Goal: Find specific page/section: Find specific page/section

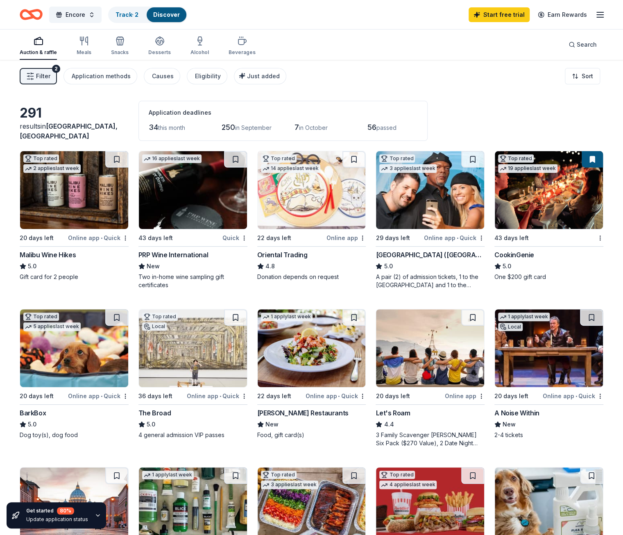
drag, startPoint x: 599, startPoint y: 407, endPoint x: 229, endPoint y: 116, distance: 470.5
click at [127, 16] on div "Track · 2" at bounding box center [127, 14] width 36 height 15
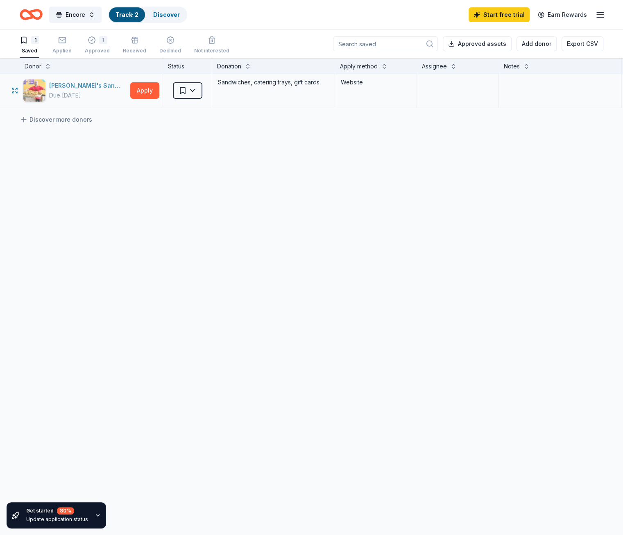
click at [100, 81] on div "[PERSON_NAME]'s Sandwiches" at bounding box center [88, 86] width 78 height 10
